Goal: Task Accomplishment & Management: Use online tool/utility

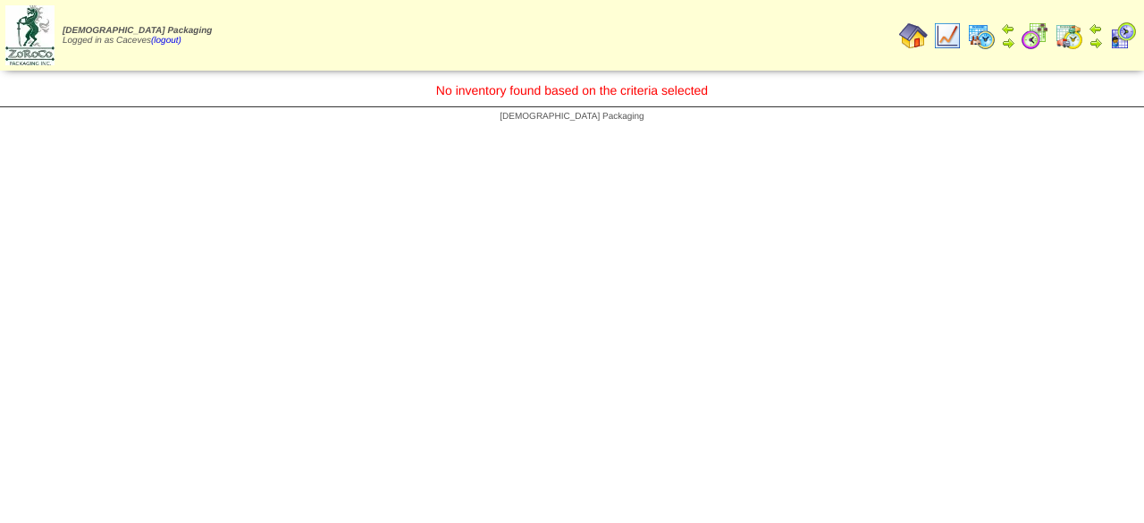
click at [976, 34] on img at bounding box center [981, 35] width 29 height 29
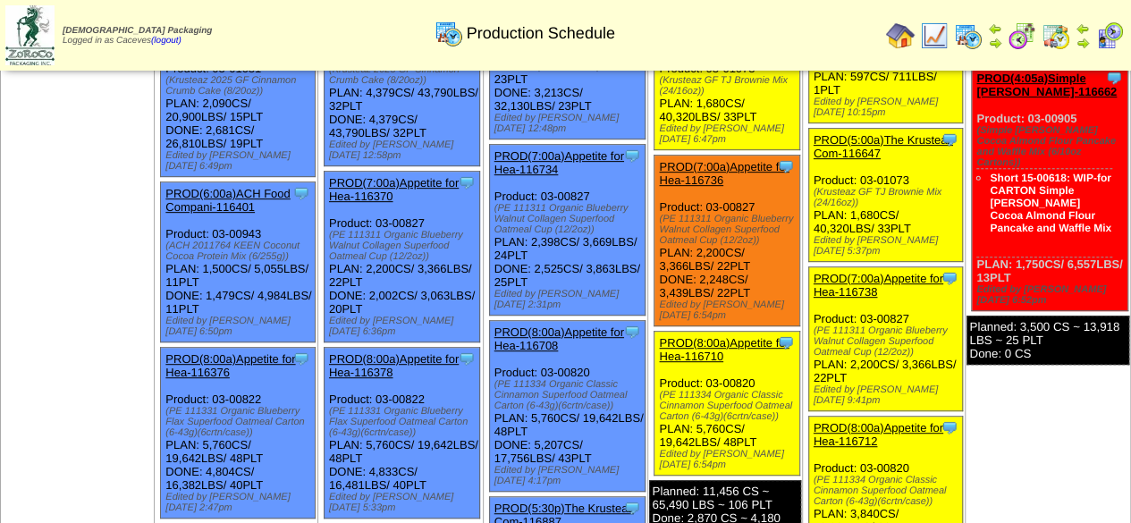
scroll to position [360, 0]
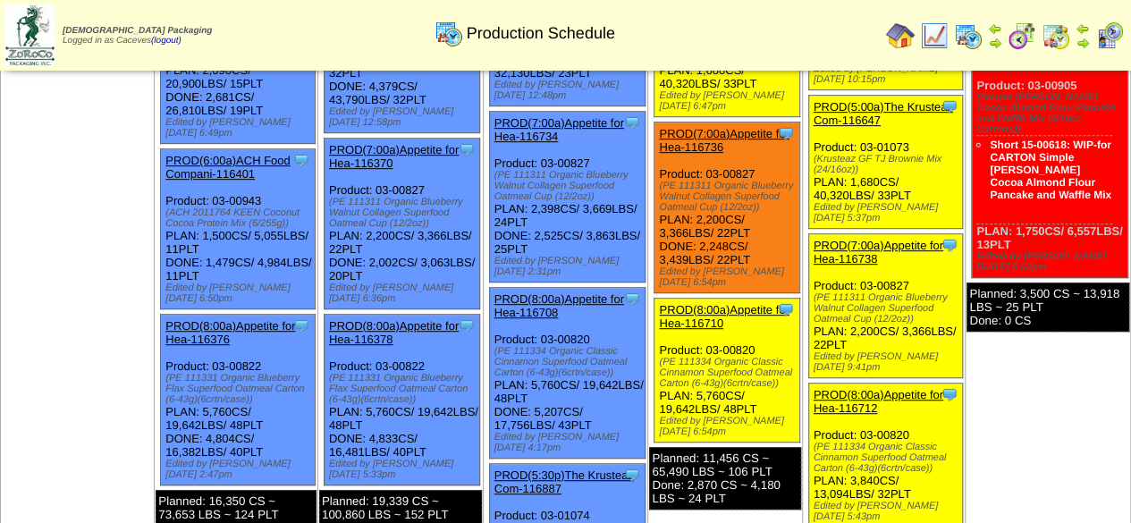
drag, startPoint x: 773, startPoint y: 354, endPoint x: 663, endPoint y: 328, distance: 112.1
click at [663, 357] on div "(PE 111334 Organic Classic Cinnamon Superfood Oatmeal Carton (6-43g)(6crtn/case…" at bounding box center [729, 373] width 140 height 32
click at [722, 357] on div "(PE 111334 Organic Classic Cinnamon Superfood Oatmeal Carton (6-43g)(6crtn/case…" at bounding box center [729, 373] width 140 height 32
click at [758, 357] on div "(PE 111334 Organic Classic Cinnamon Superfood Oatmeal Carton (6-43g)(6crtn/case…" at bounding box center [729, 373] width 140 height 32
drag, startPoint x: 772, startPoint y: 353, endPoint x: 653, endPoint y: 325, distance: 122.3
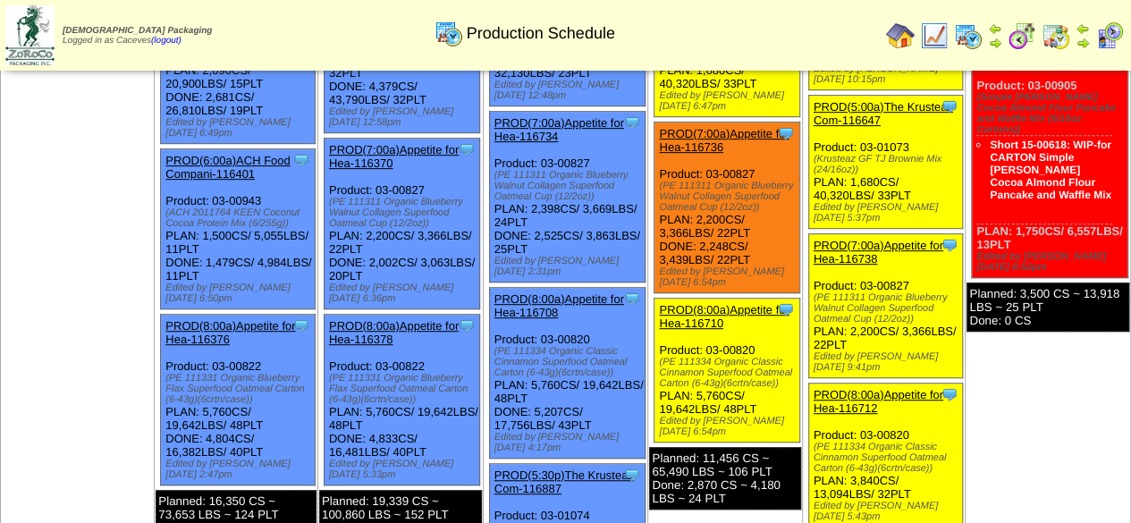
click at [655, 325] on div "Clone Item PROD(8:00a)Appetite for Hea-116710 Appetite for Healthy Living Sched…" at bounding box center [728, 371] width 146 height 144
copy div "(PE 111334 Organic Classic Cinnamon Superfood Oatmeal Carton (6-43g)(6crtn/case)"
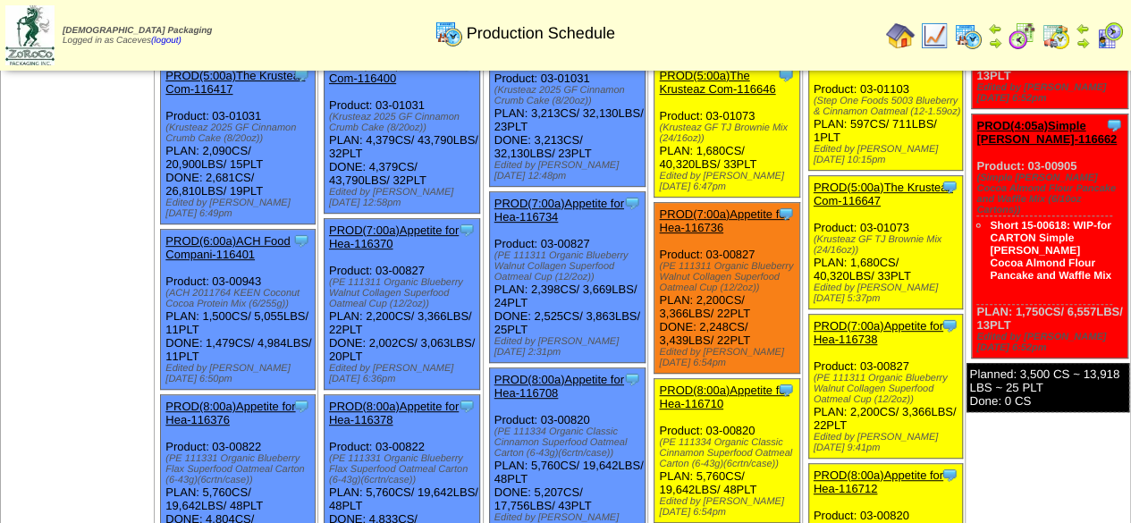
scroll to position [128, 0]
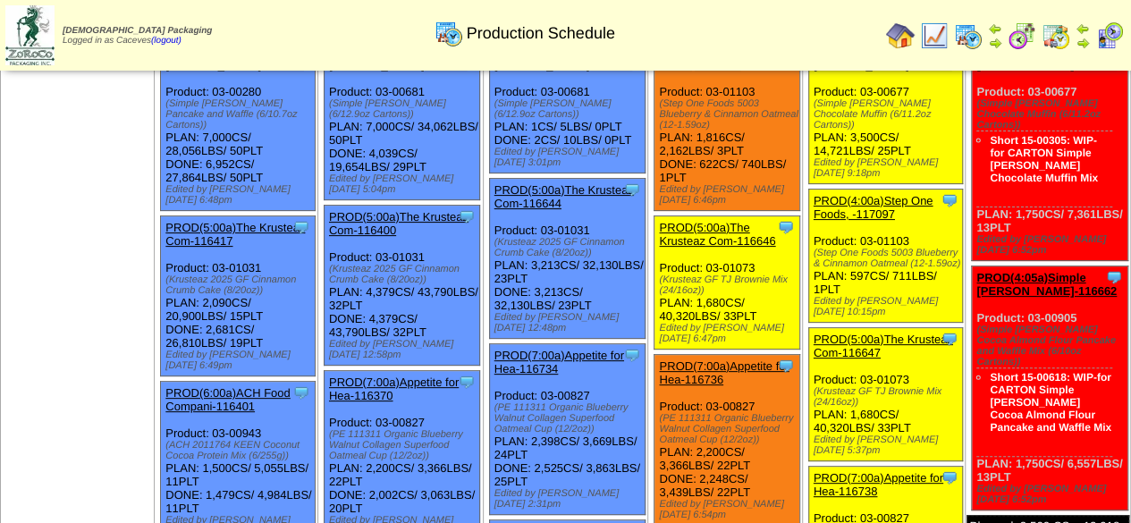
drag, startPoint x: 697, startPoint y: 273, endPoint x: 651, endPoint y: 262, distance: 47.7
click at [651, 262] on ul "Clone Item PROD(4:45a)Step One Foods, -116838 Step One Foods, LLC ScheduleID: 1…" at bounding box center [724, 390] width 151 height 703
click at [685, 274] on div "(Krusteaz GF TJ Brownie Mix (24/16oz))" at bounding box center [729, 284] width 140 height 21
drag, startPoint x: 697, startPoint y: 273, endPoint x: 656, endPoint y: 261, distance: 42.7
click at [659, 274] on div "(Krusteaz GF TJ Brownie Mix (24/16oz))" at bounding box center [729, 284] width 140 height 21
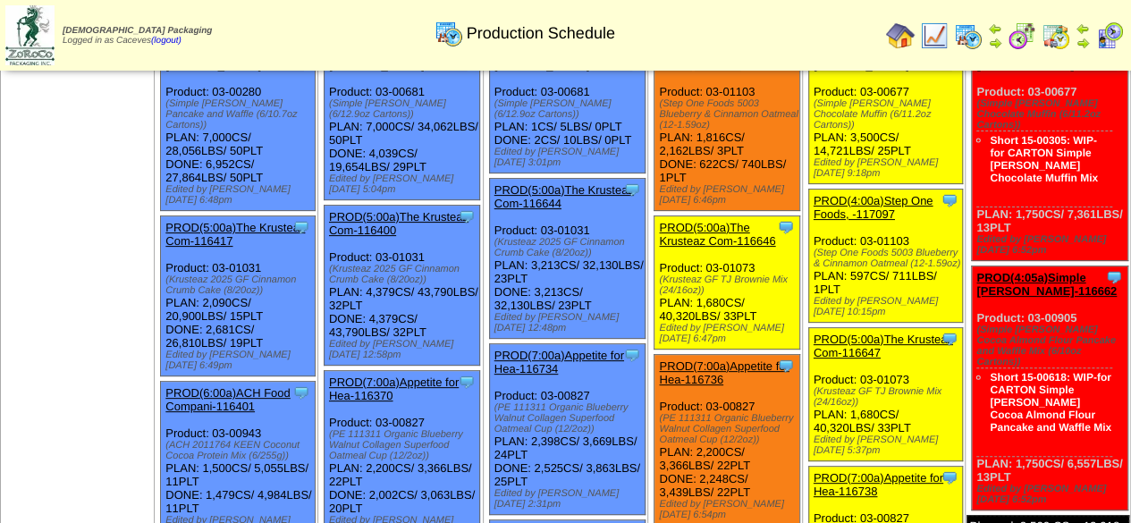
click at [667, 274] on div "(Krusteaz GF TJ Brownie Mix (24/16oz))" at bounding box center [729, 284] width 140 height 21
drag, startPoint x: 699, startPoint y: 274, endPoint x: 658, endPoint y: 259, distance: 43.5
click at [659, 274] on div "(Krusteaz GF TJ Brownie Mix (24/16oz))" at bounding box center [729, 284] width 140 height 21
click at [697, 277] on div "(Krusteaz GF TJ Brownie Mix (24/16oz))" at bounding box center [729, 284] width 140 height 21
drag, startPoint x: 697, startPoint y: 277, endPoint x: 653, endPoint y: 260, distance: 47.8
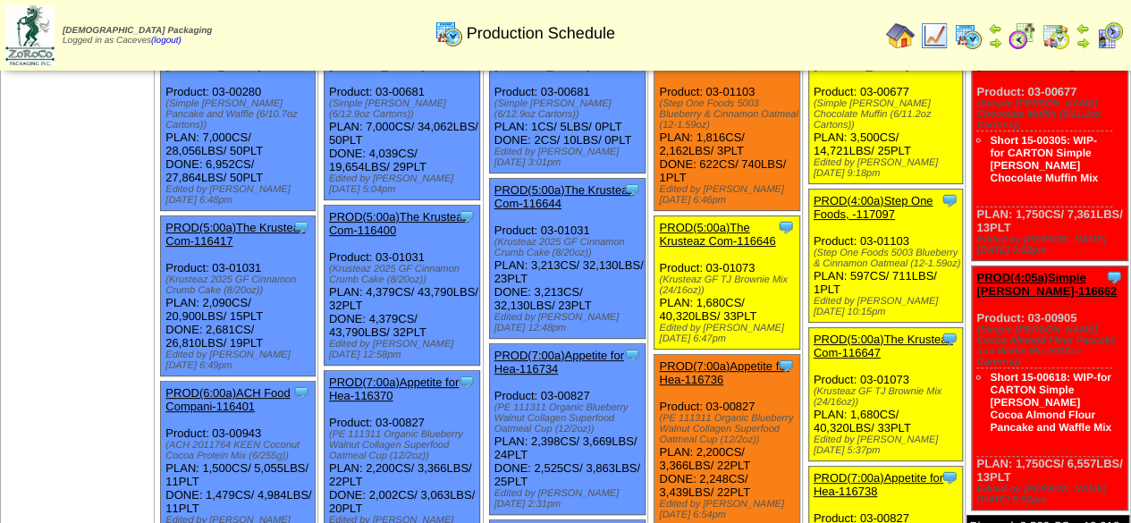
click at [655, 260] on div "Clone Item PROD(5:00a)The Krusteaz Com-116646 The Krusteaz Company ScheduleID: …" at bounding box center [728, 282] width 146 height 133
